Goal: Navigation & Orientation: Find specific page/section

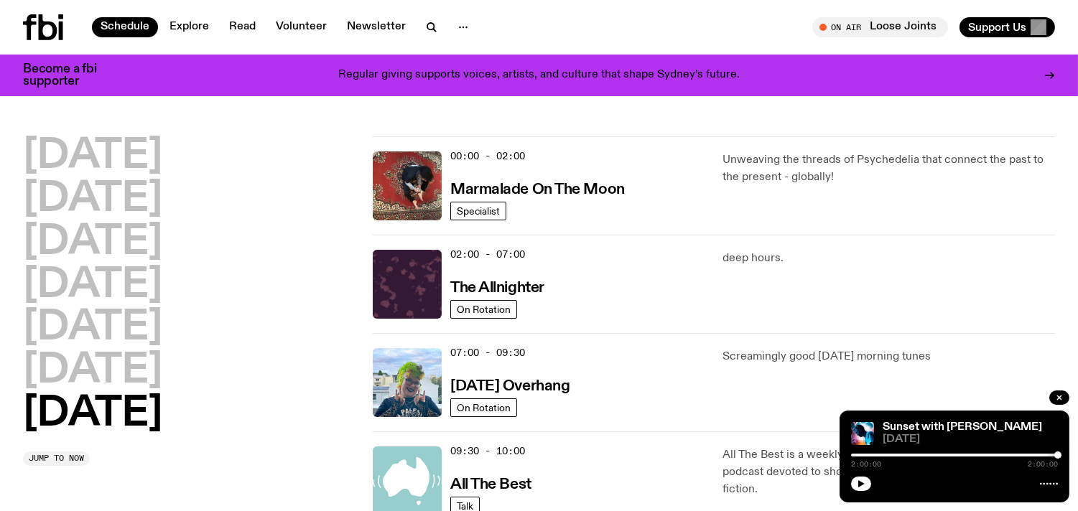
click at [876, 454] on div at bounding box center [954, 455] width 207 height 3
click at [869, 477] on div at bounding box center [954, 482] width 207 height 17
click at [857, 484] on icon "button" at bounding box center [861, 484] width 9 height 9
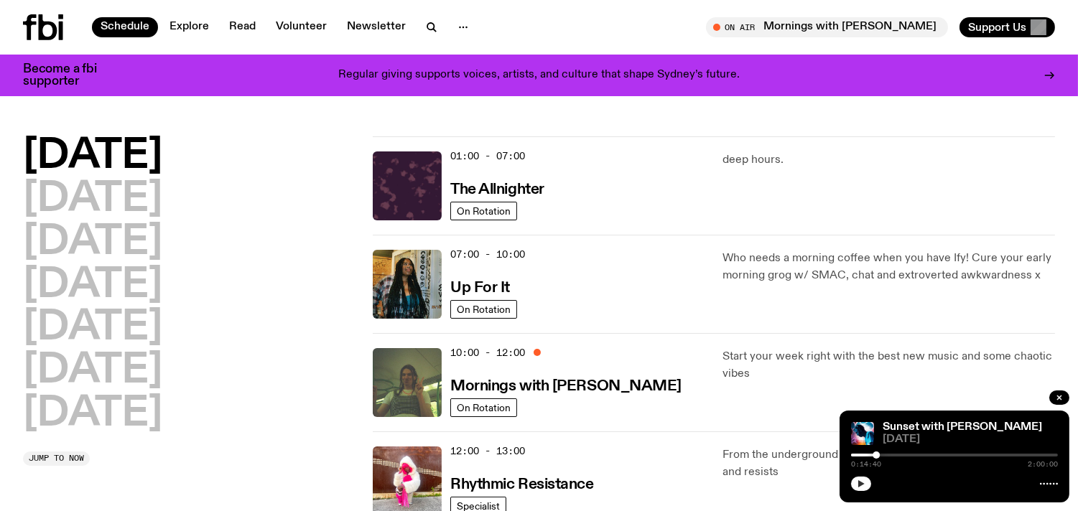
click at [862, 483] on icon "button" at bounding box center [861, 484] width 9 height 9
